Goal: Information Seeking & Learning: Learn about a topic

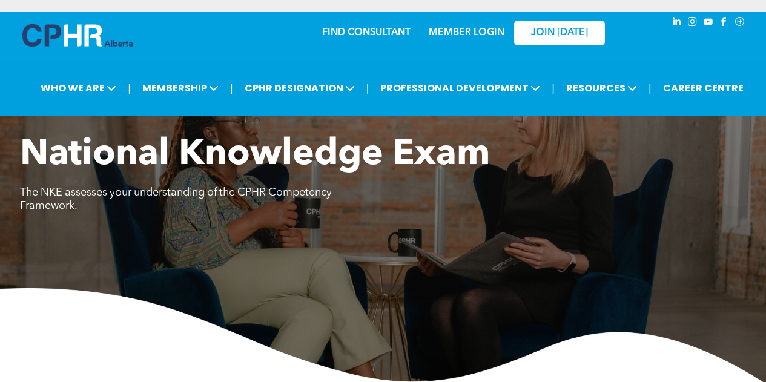
scroll to position [625, 0]
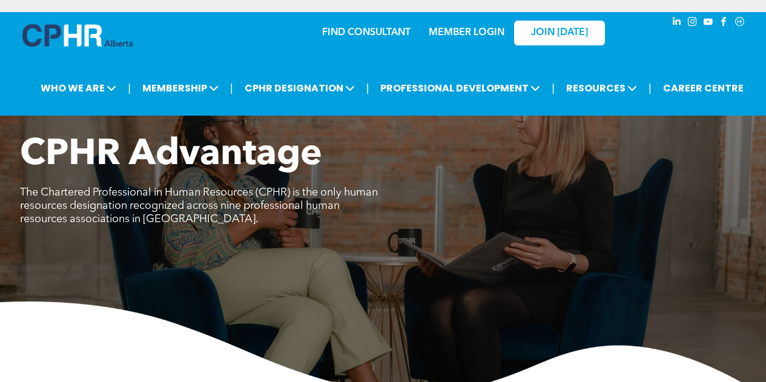
scroll to position [31, 0]
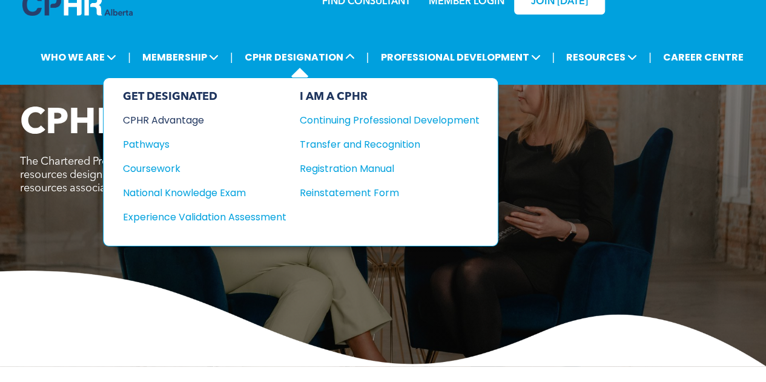
click at [170, 116] on div "CPHR Advantage" at bounding box center [196, 120] width 147 height 15
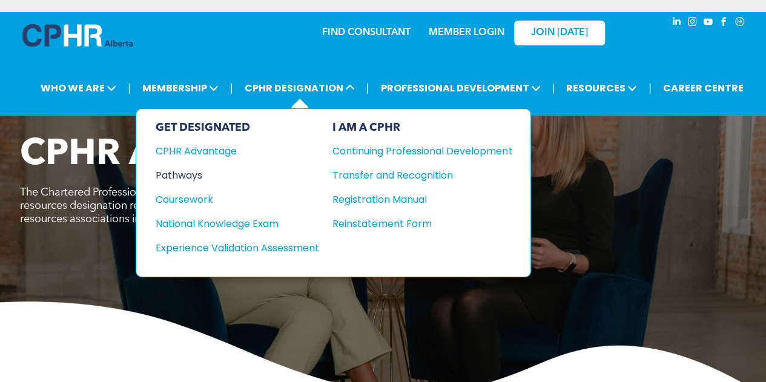
click at [194, 169] on div "Pathways" at bounding box center [229, 175] width 147 height 15
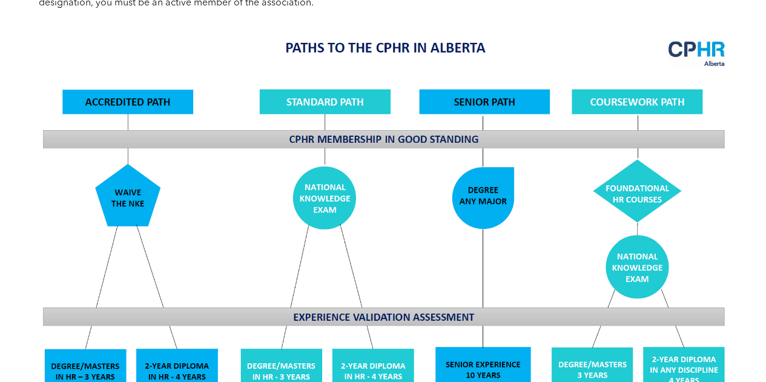
scroll to position [935, 0]
